Goal: Transaction & Acquisition: Purchase product/service

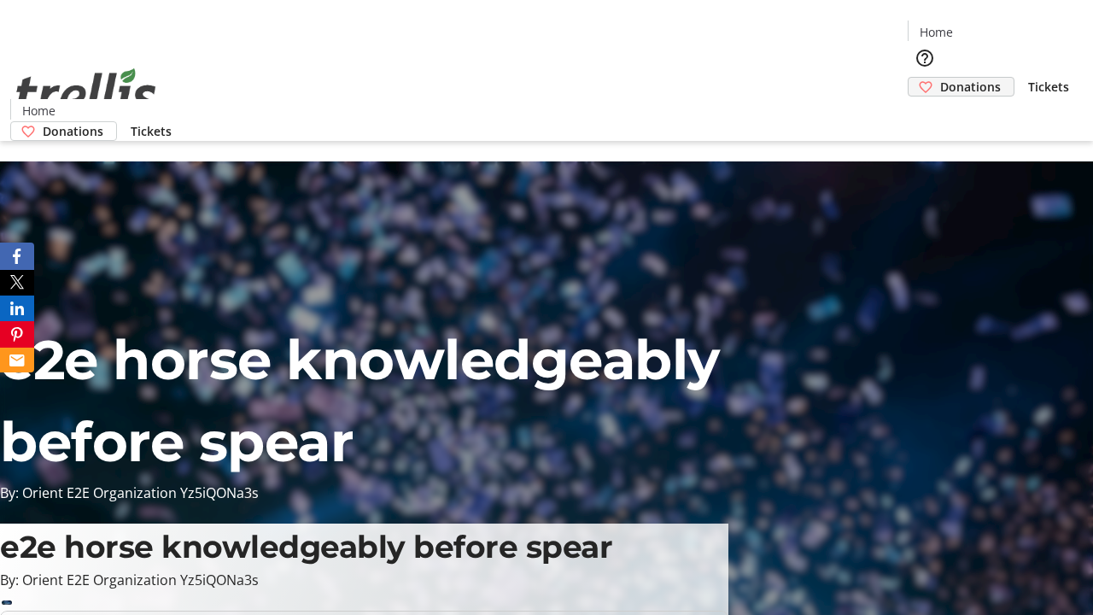
click at [941, 78] on span "Donations" at bounding box center [971, 87] width 61 height 18
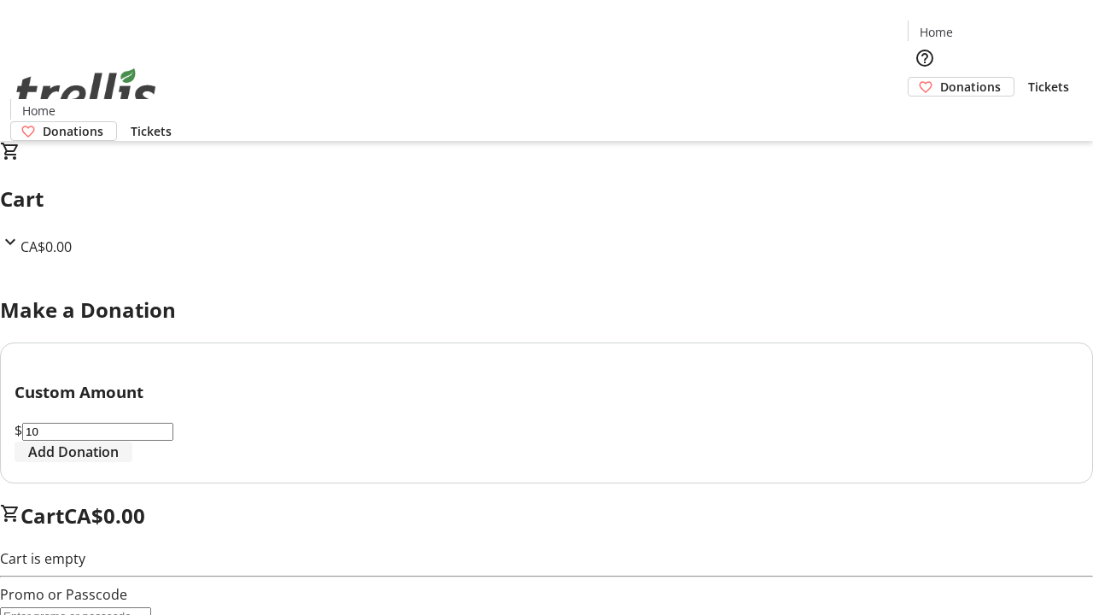
click at [119, 462] on span "Add Donation" at bounding box center [73, 452] width 91 height 21
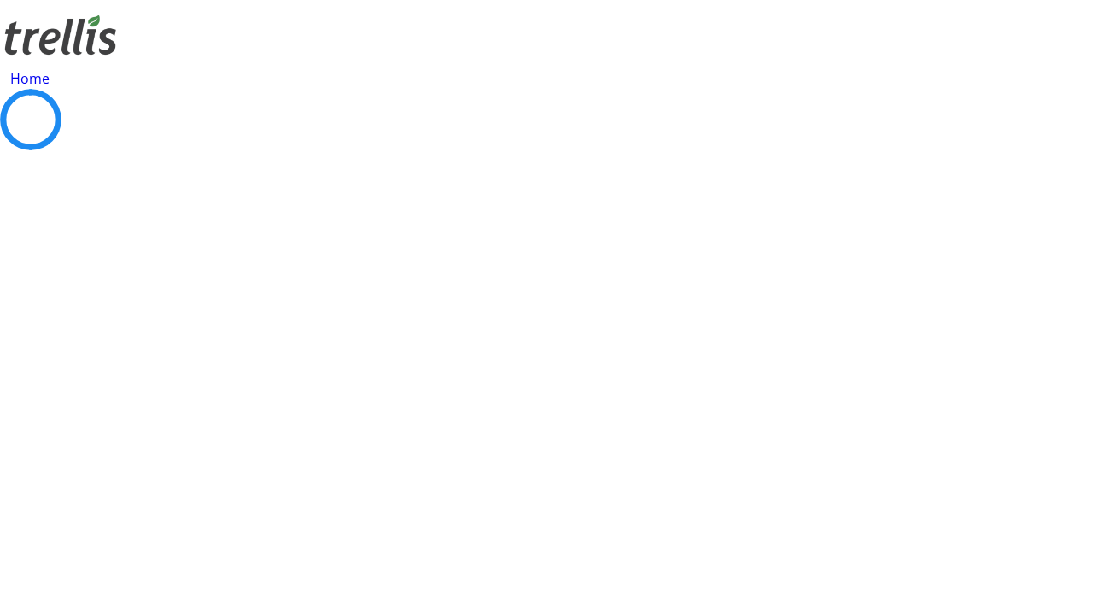
select select "CA"
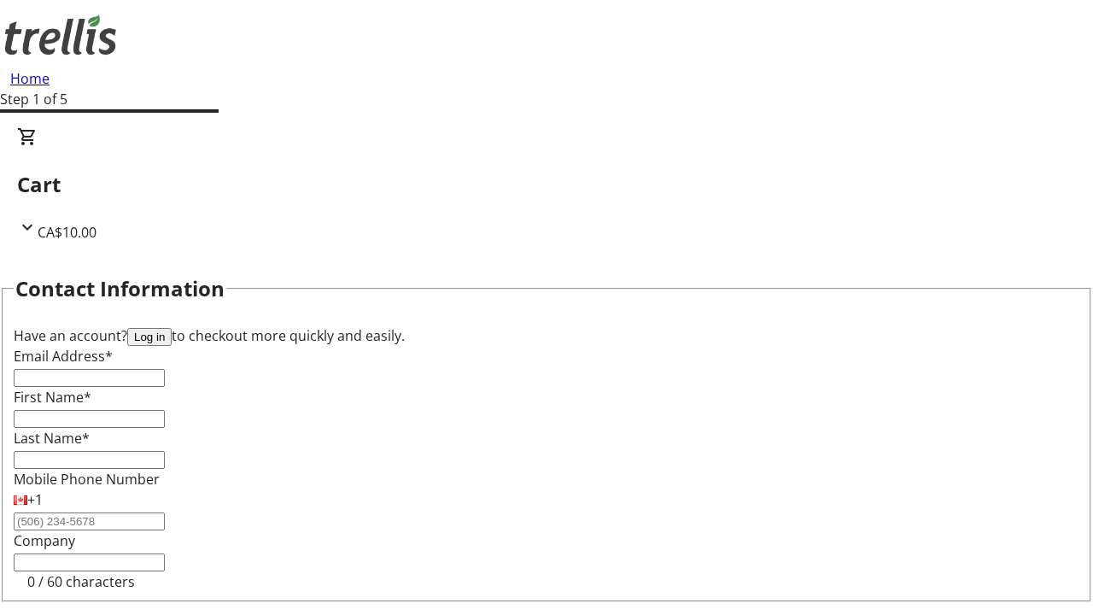
click at [172, 328] on button "Log in" at bounding box center [149, 337] width 44 height 18
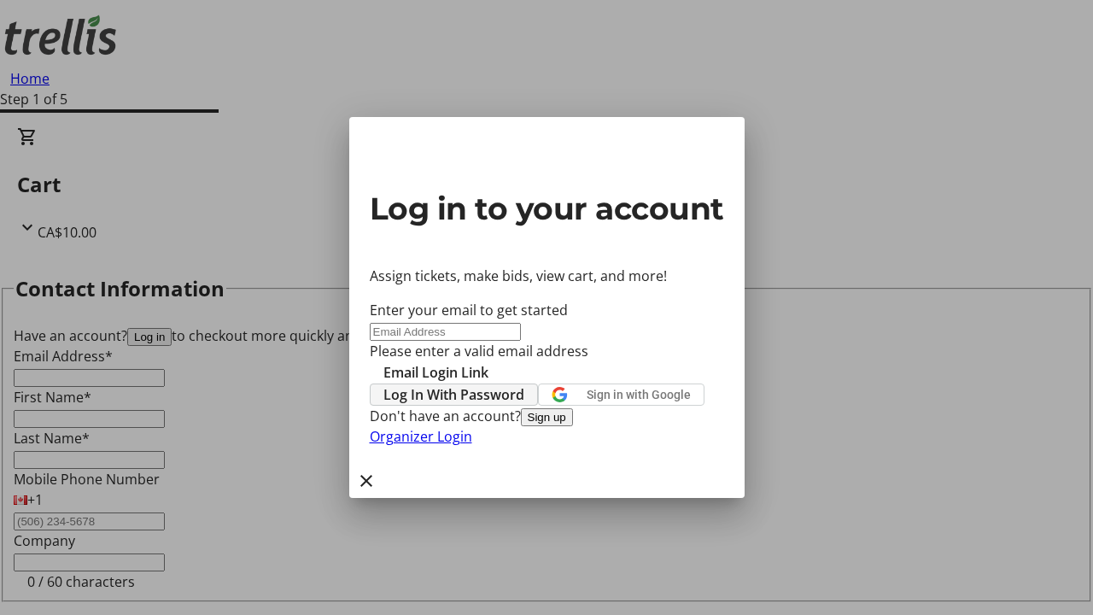
click at [525, 384] on span "Log In With Password" at bounding box center [454, 394] width 141 height 21
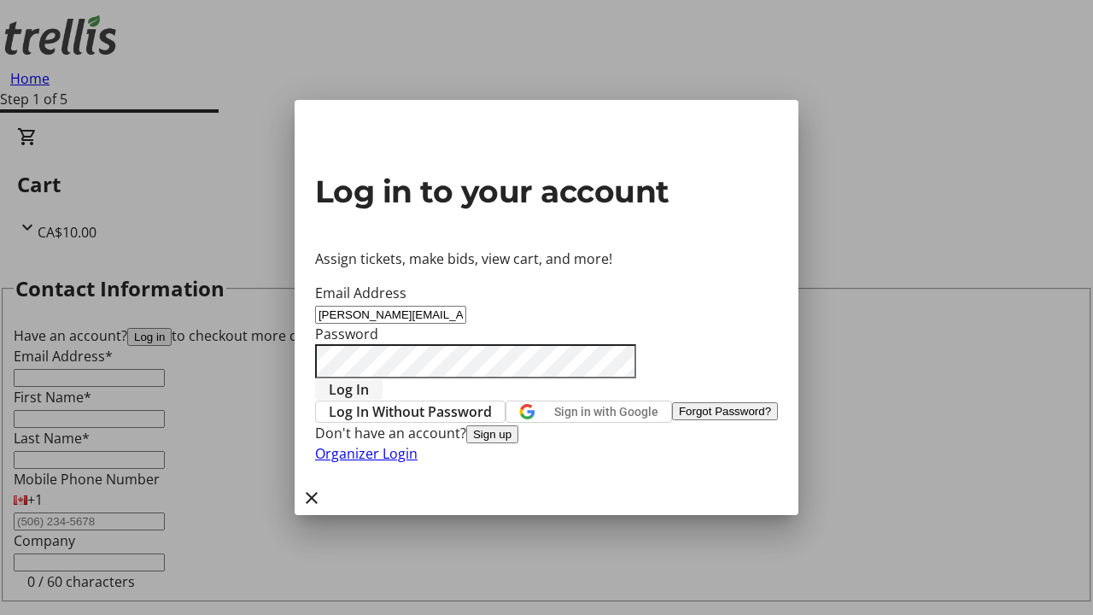
click at [369, 379] on span "Log In" at bounding box center [349, 389] width 40 height 21
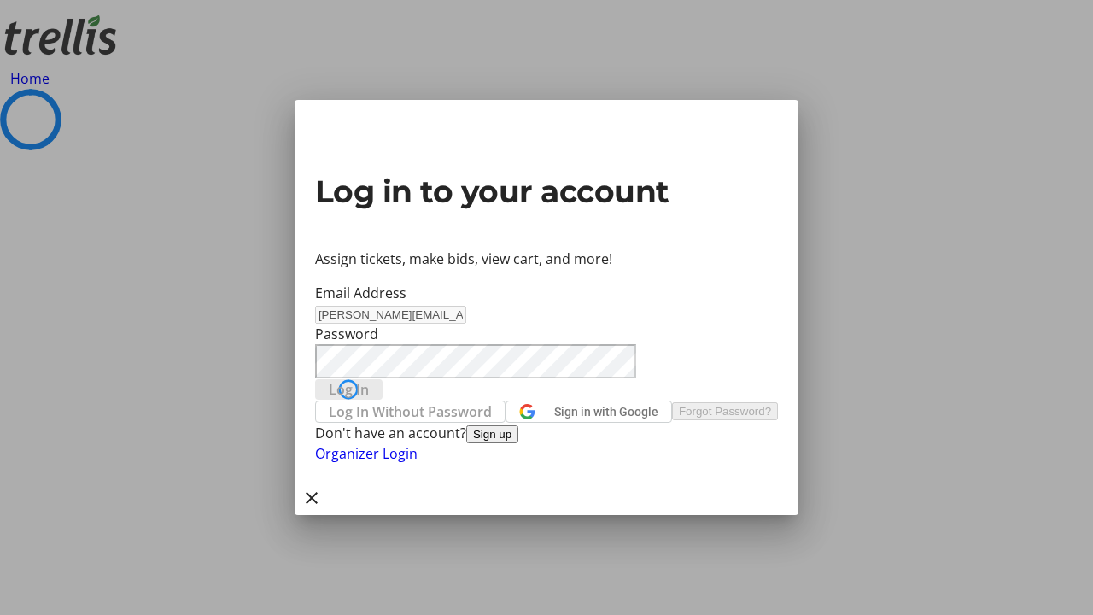
select select "CA"
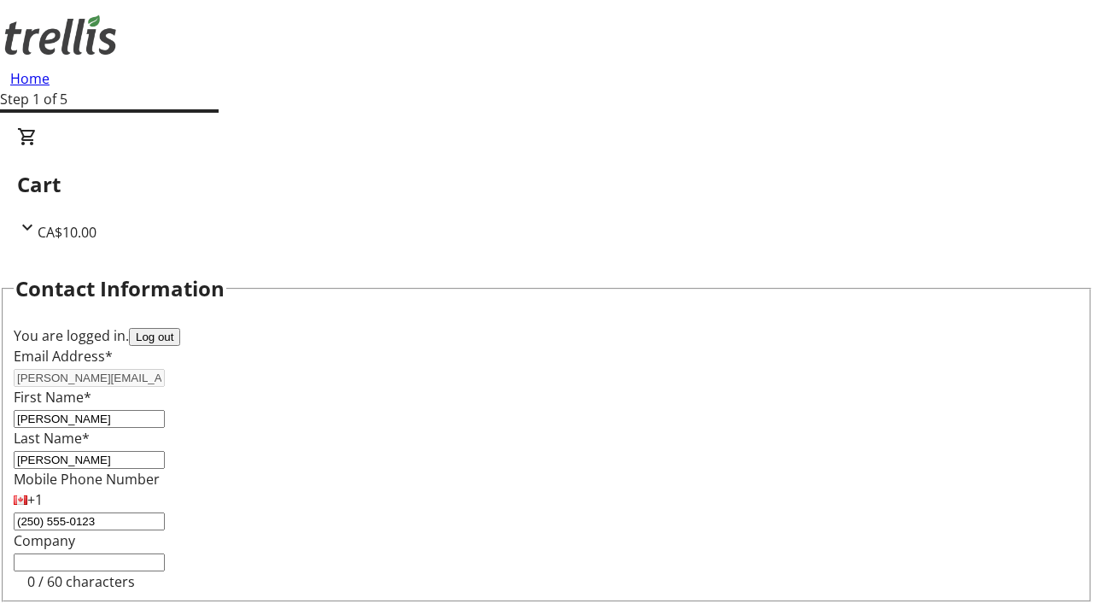
type input "[STREET_ADDRESS][PERSON_NAME]"
type input "Kelowna"
select select "BC"
type input "Kelowna"
type input "V1Y 0C2"
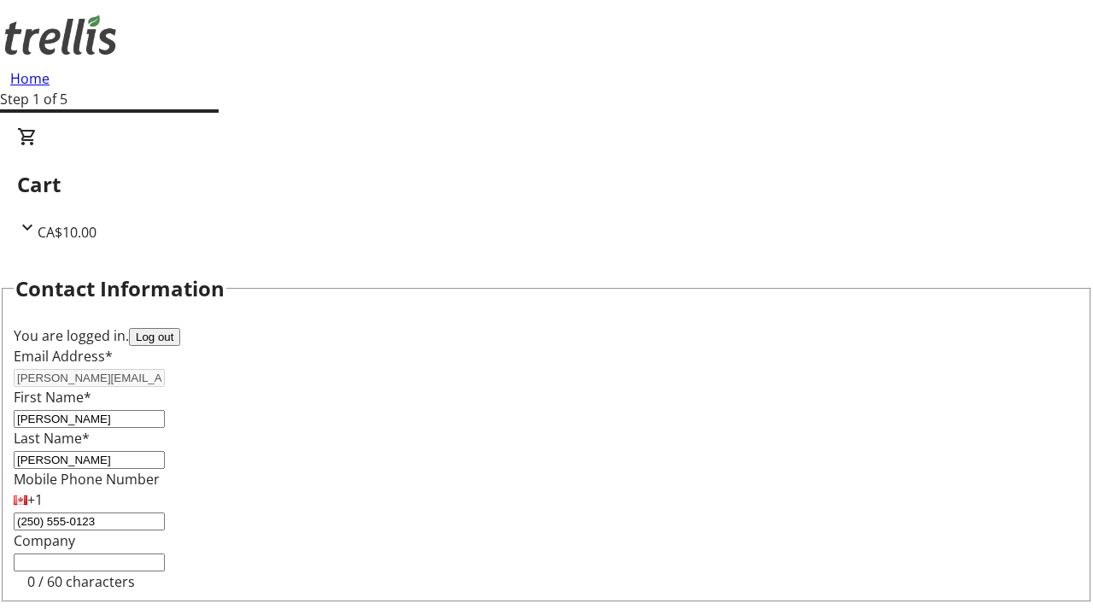
select select "BC"
select select "CA"
